Goal: Task Accomplishment & Management: Manage account settings

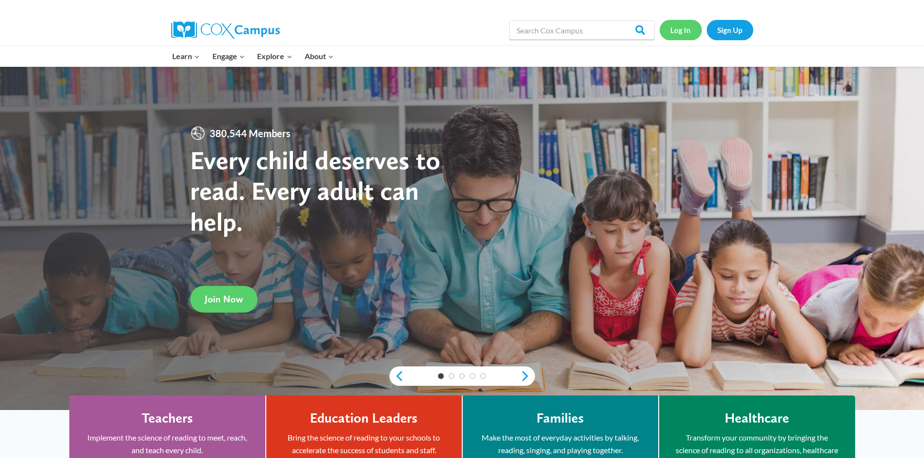
click at [677, 35] on link "Log In" at bounding box center [681, 30] width 42 height 20
